Goal: Task Accomplishment & Management: Complete application form

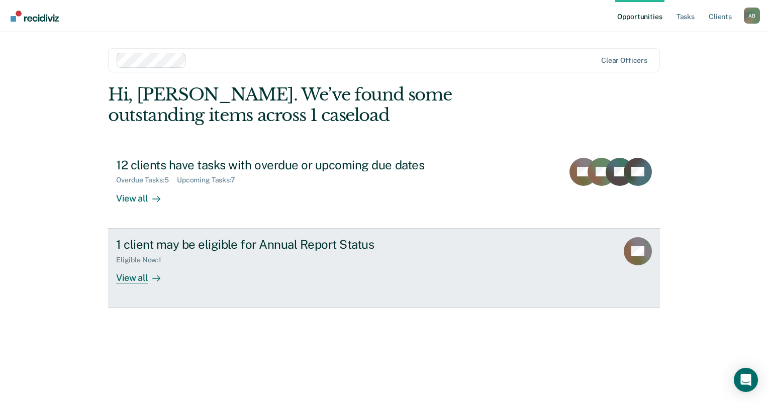
click at [131, 275] on div "View all" at bounding box center [144, 274] width 56 height 20
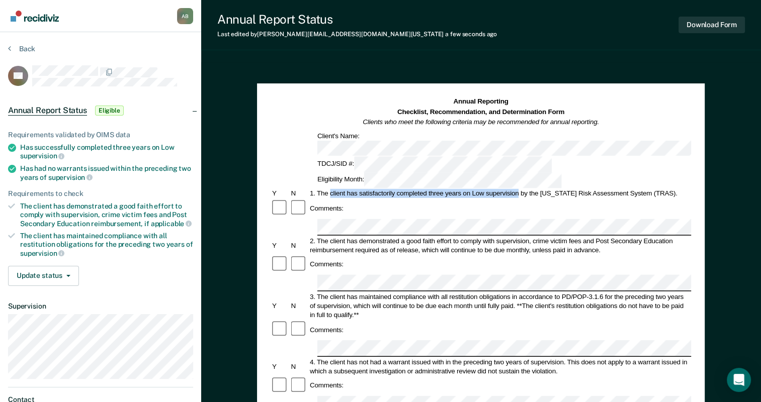
drag, startPoint x: 330, startPoint y: 160, endPoint x: 519, endPoint y: 159, distance: 189.0
click at [519, 189] on div "1. The client has satisfactorily completed three years on Low supervision by th…" at bounding box center [499, 193] width 383 height 9
copy div "client has satisfactorily completed three years on Low supervision"
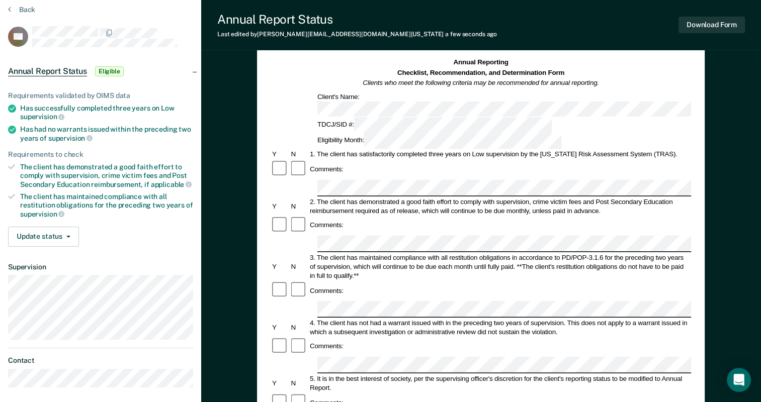
scroll to position [50, 0]
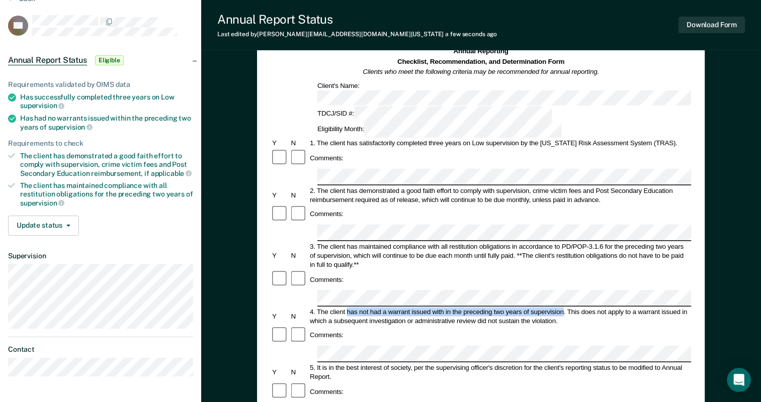
drag, startPoint x: 346, startPoint y: 244, endPoint x: 563, endPoint y: 243, distance: 216.7
click at [563, 307] on div "4. The client has not had a warrant issued with in the preceding two years of s…" at bounding box center [499, 316] width 383 height 18
copy div "has not had a warrant issued with in the preceding two years of supervision"
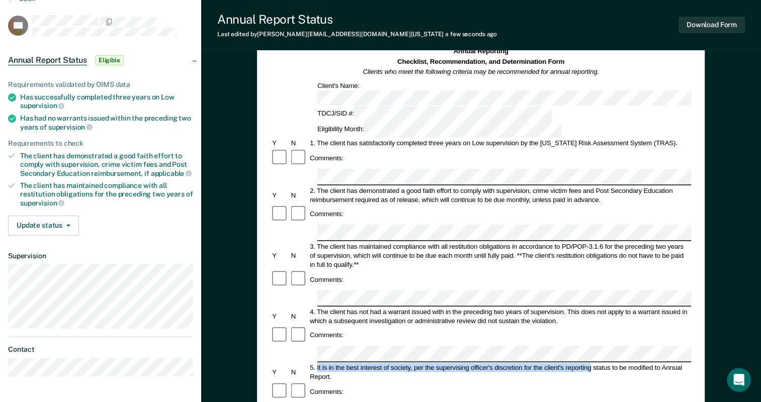
drag, startPoint x: 318, startPoint y: 289, endPoint x: 590, endPoint y: 292, distance: 272.5
click at [590, 363] on div "5. It is in the best interest of society, per the supervising officer's discret…" at bounding box center [499, 372] width 383 height 18
click at [375, 363] on div "5. It is in the best interest of society, per the supervising officer's discret…" at bounding box center [499, 372] width 383 height 18
click at [411, 363] on div "5. It is in the best interest of society, per the supervising officer's discret…" at bounding box center [499, 372] width 383 height 18
drag, startPoint x: 411, startPoint y: 291, endPoint x: 396, endPoint y: 289, distance: 14.7
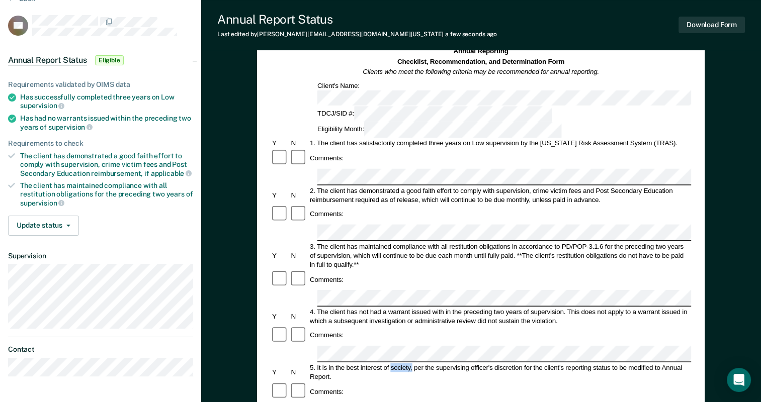
click at [396, 363] on div "5. It is in the best interest of society, per the supervising officer's discret…" at bounding box center [499, 372] width 383 height 18
drag, startPoint x: 396, startPoint y: 289, endPoint x: 406, endPoint y: 286, distance: 10.5
click at [406, 363] on div "5. It is in the best interest of society, per the supervising officer's discret…" at bounding box center [499, 372] width 383 height 18
click at [411, 363] on div "5. It is in the best interest of society, per the supervising officer's discret…" at bounding box center [499, 372] width 383 height 18
click at [408, 363] on div "5. It is in the best interest of society, per the supervising officer's discret…" at bounding box center [499, 372] width 383 height 18
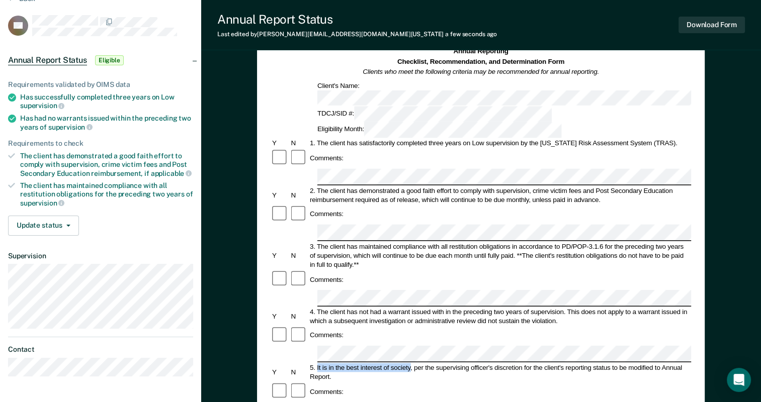
drag, startPoint x: 410, startPoint y: 288, endPoint x: 318, endPoint y: 288, distance: 92.0
click at [318, 363] on div "5. It is in the best interest of society, per the supervising officer's discret…" at bounding box center [499, 372] width 383 height 18
copy div "It is in the best interest of society"
drag, startPoint x: 524, startPoint y: 288, endPoint x: 328, endPoint y: 298, distance: 196.3
click at [328, 363] on div "5. It is in the best interest of society, per the supervising officer's discret…" at bounding box center [499, 372] width 383 height 18
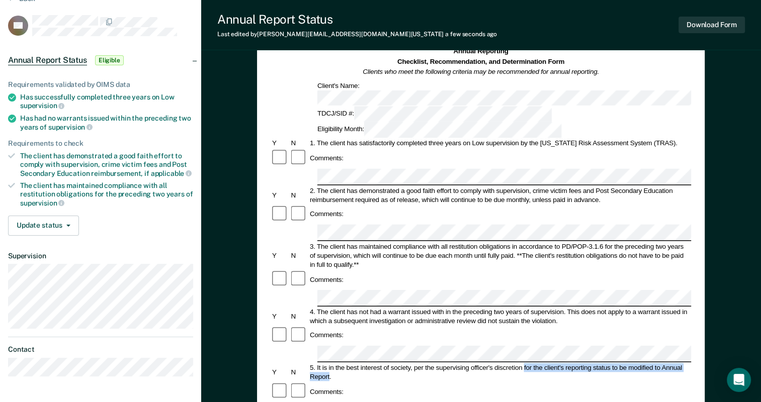
copy div "for the client's reporting status to be modified to Annual Report"
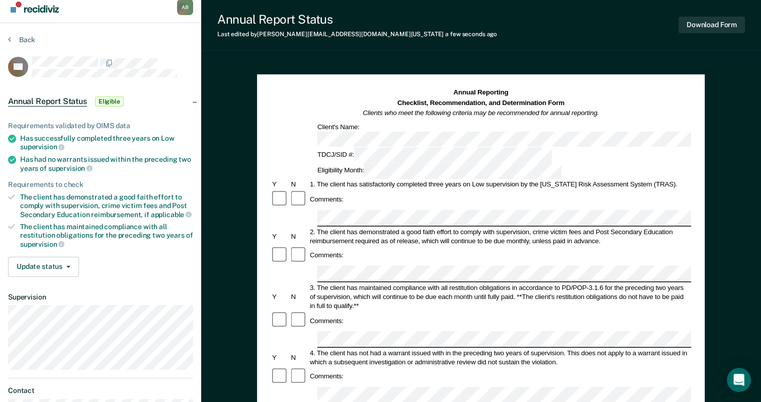
scroll to position [0, 0]
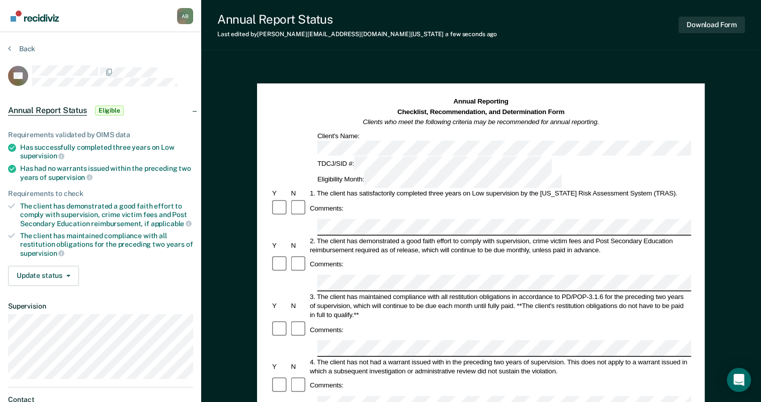
click at [230, 152] on div "Annual Reporting Checklist, Recommendation, and Determination Form Clients who …" at bounding box center [481, 403] width 560 height 683
click at [62, 274] on button "Update status" at bounding box center [43, 276] width 71 height 20
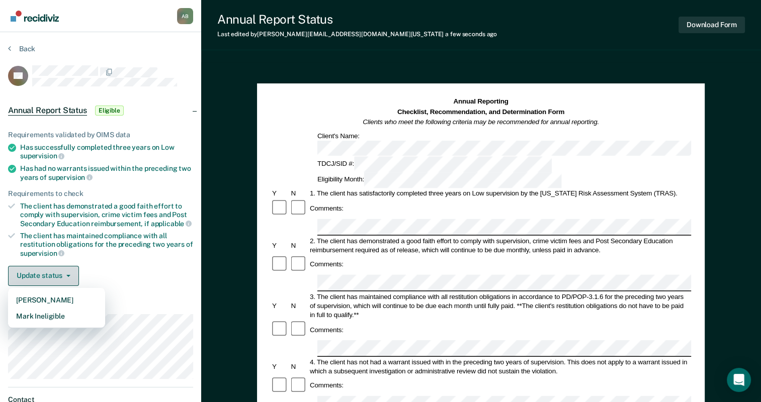
click at [62, 274] on button "Update status" at bounding box center [43, 276] width 71 height 20
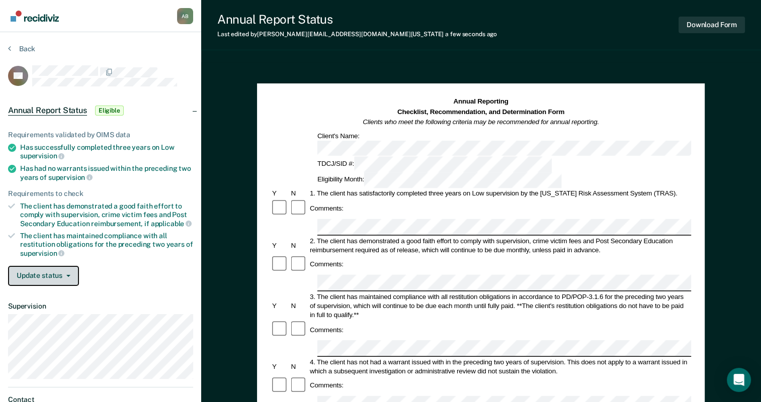
click at [62, 274] on button "Update status" at bounding box center [43, 276] width 71 height 20
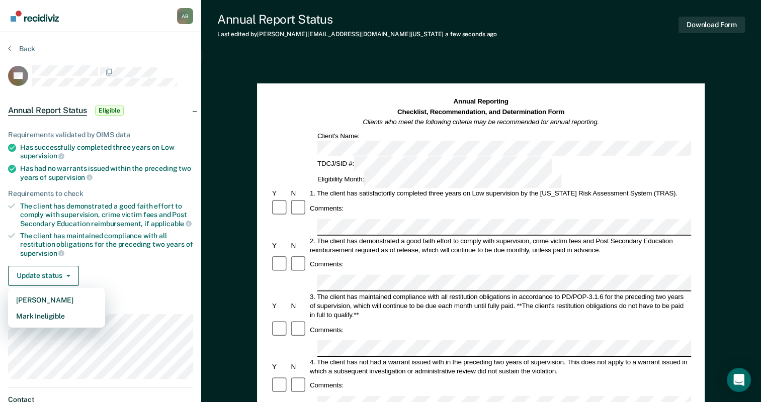
click at [247, 106] on div "Annual Reporting Checklist, Recommendation, and Determination Form Clients who …" at bounding box center [481, 403] width 560 height 683
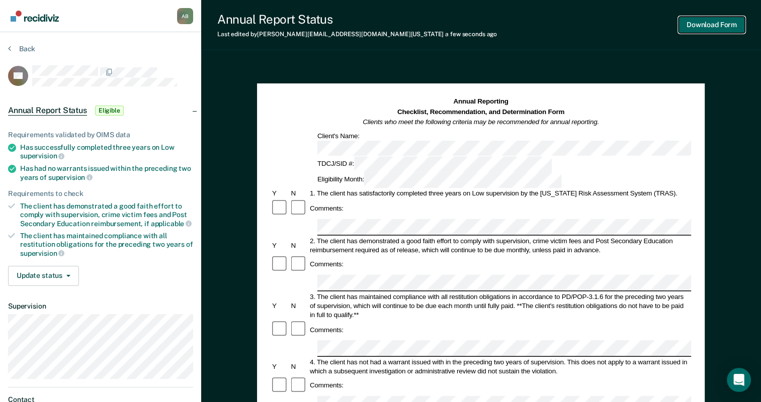
click at [726, 30] on button "Download Form" at bounding box center [711, 25] width 66 height 17
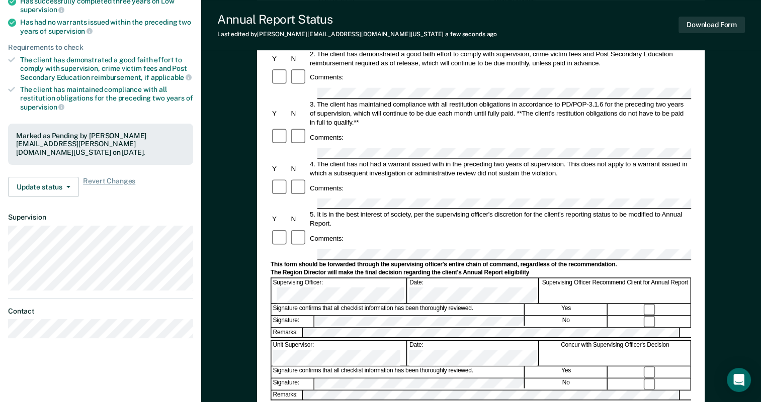
scroll to position [201, 0]
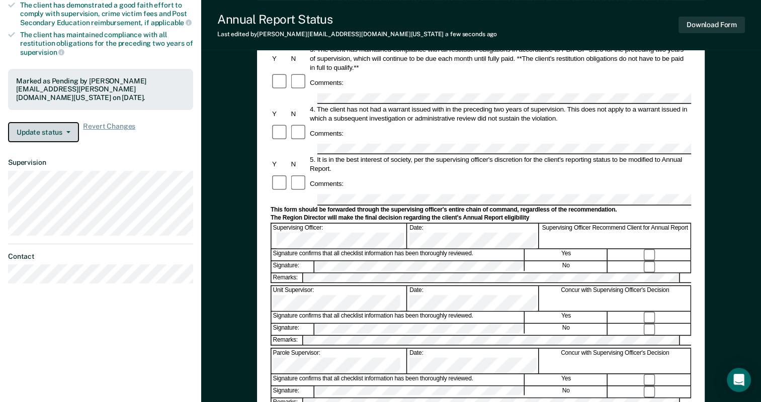
click at [29, 135] on button "Update status" at bounding box center [43, 132] width 71 height 20
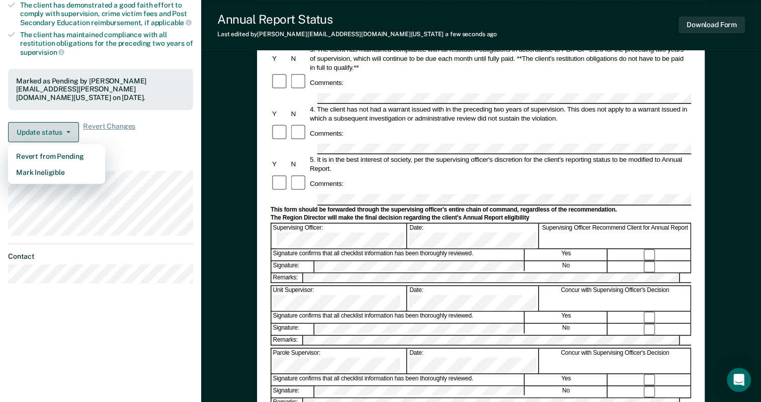
click at [29, 135] on button "Update status" at bounding box center [43, 132] width 71 height 20
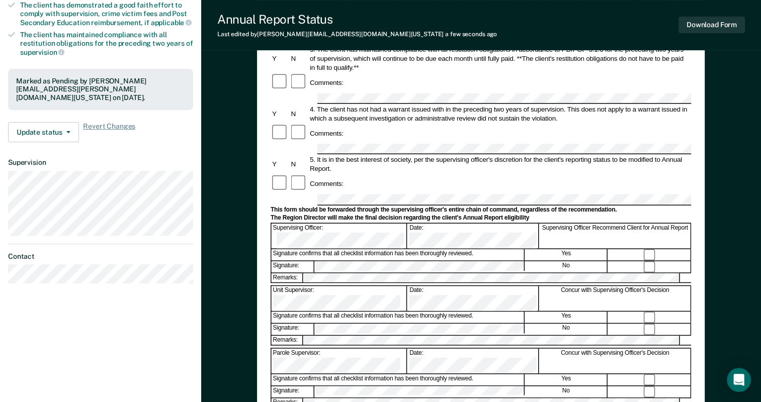
click at [235, 193] on div "Annual Reporting Checklist, Recommendation, and Determination Form Clients who …" at bounding box center [481, 202] width 560 height 683
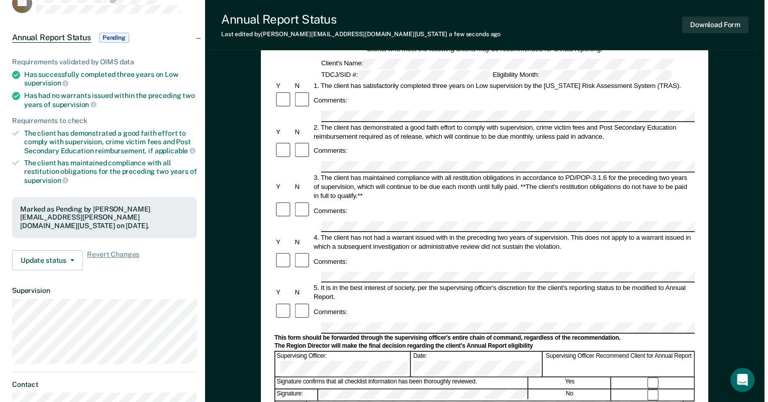
scroll to position [0, 0]
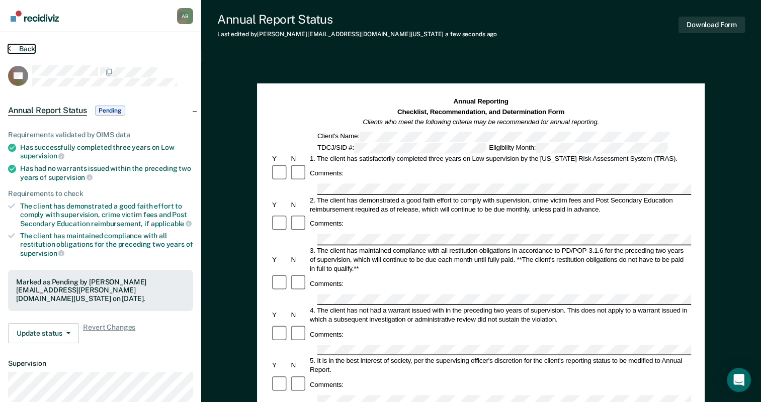
click at [34, 47] on button "Back" at bounding box center [21, 48] width 27 height 9
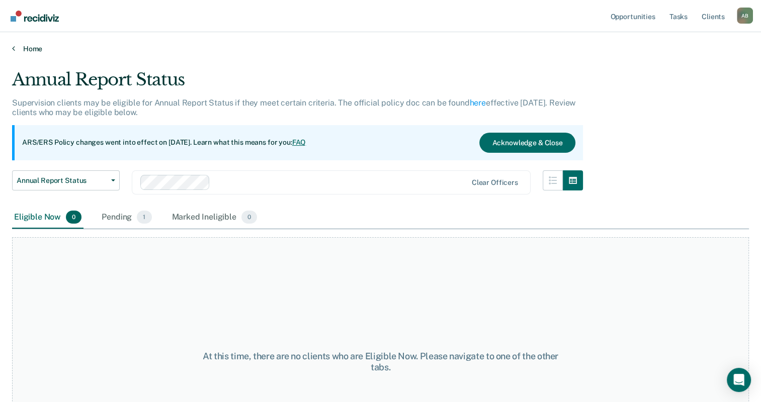
click at [23, 50] on link "Home" at bounding box center [380, 48] width 736 height 9
